Goal: Use online tool/utility: Utilize a website feature to perform a specific function

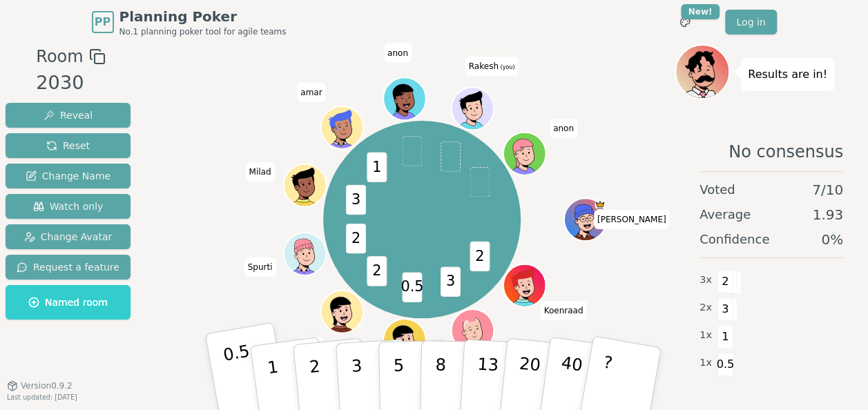
click at [225, 368] on p "0.5" at bounding box center [241, 380] width 39 height 78
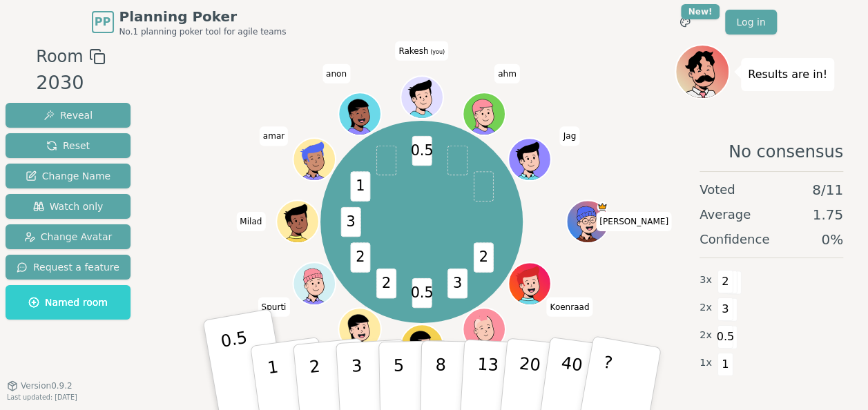
scroll to position [14, 0]
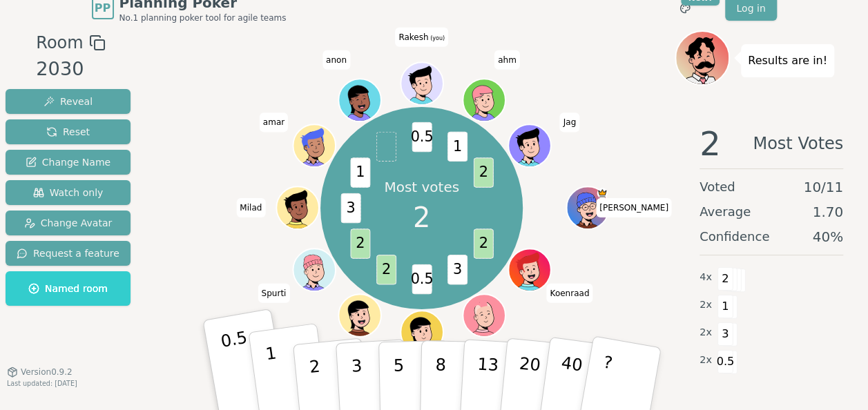
click at [270, 378] on p "1" at bounding box center [274, 380] width 21 height 75
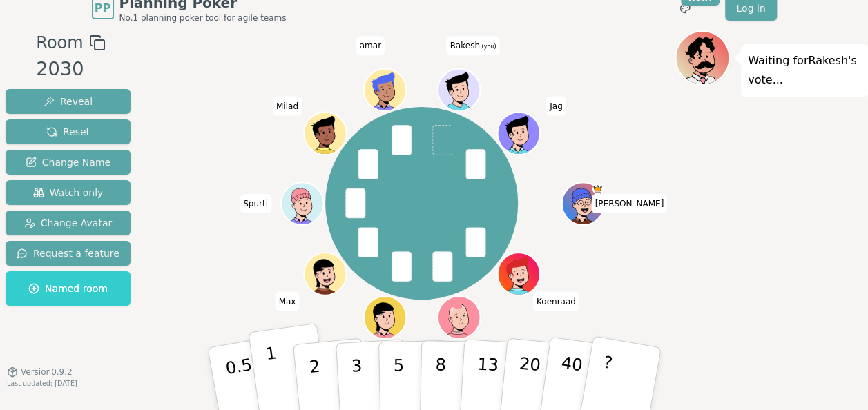
click at [282, 373] on button "1" at bounding box center [289, 379] width 82 height 112
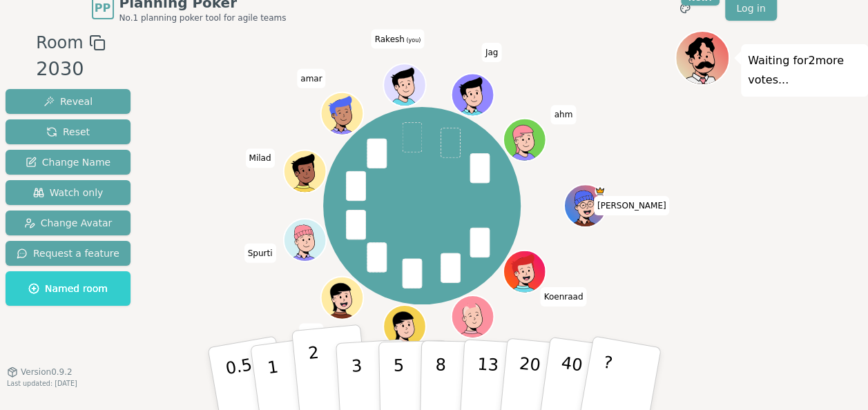
click at [310, 389] on button "2" at bounding box center [330, 379] width 79 height 110
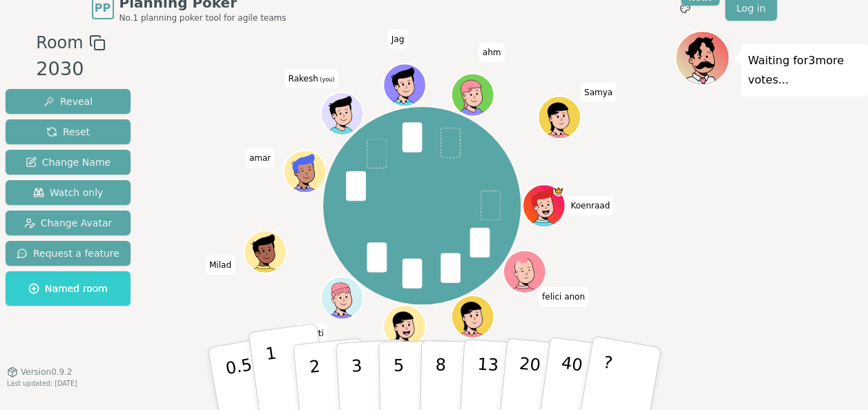
click at [274, 369] on p "1" at bounding box center [274, 380] width 21 height 75
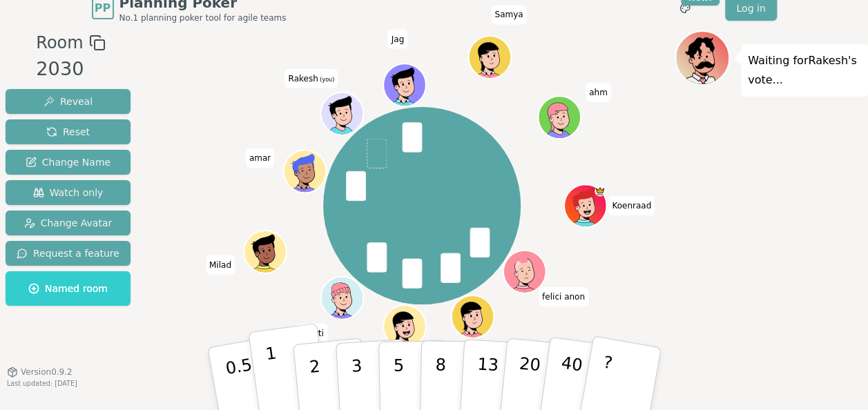
click at [282, 353] on button "1" at bounding box center [289, 379] width 82 height 112
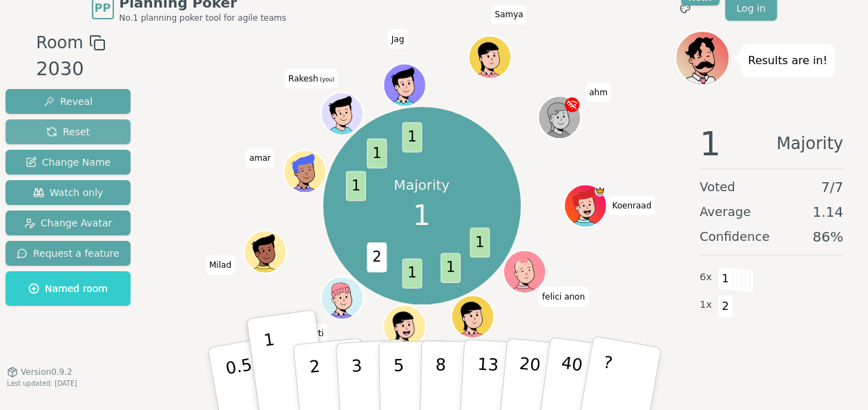
click at [87, 130] on button "Reset" at bounding box center [68, 131] width 125 height 25
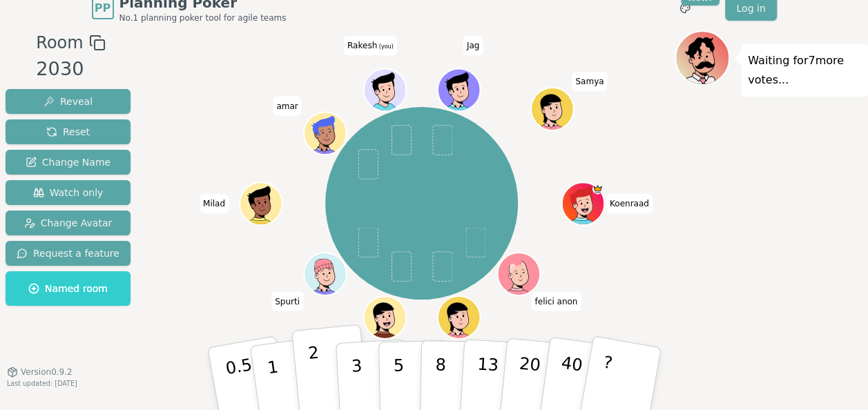
click at [306, 389] on button "2" at bounding box center [330, 379] width 79 height 110
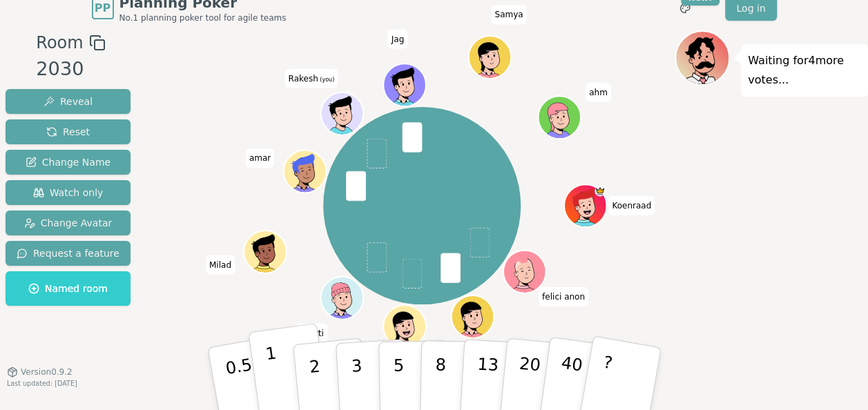
click at [283, 374] on button "1" at bounding box center [289, 379] width 82 height 112
